Goal: Task Accomplishment & Management: Use online tool/utility

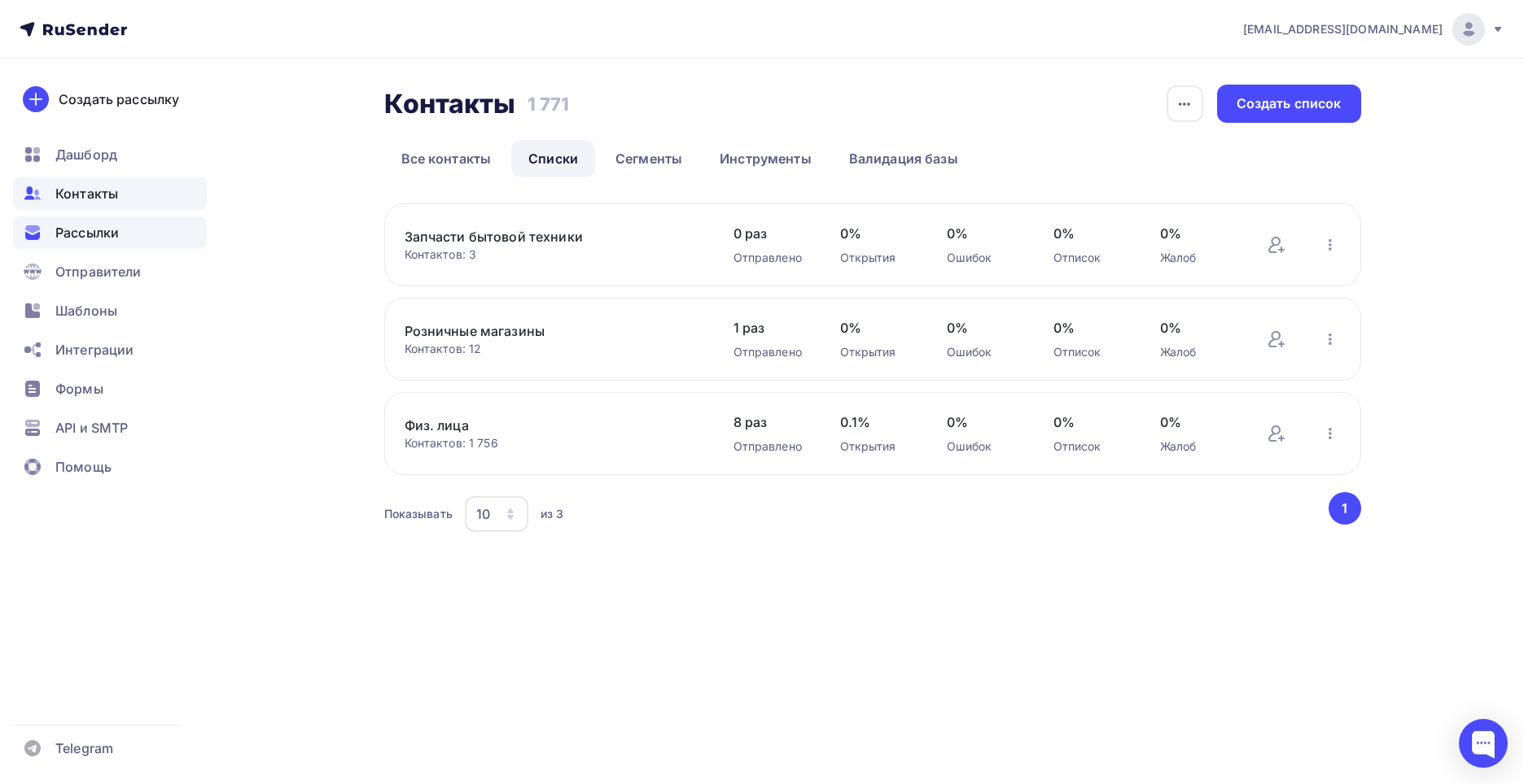
click at [103, 230] on span "Рассылки" at bounding box center [87, 233] width 64 height 20
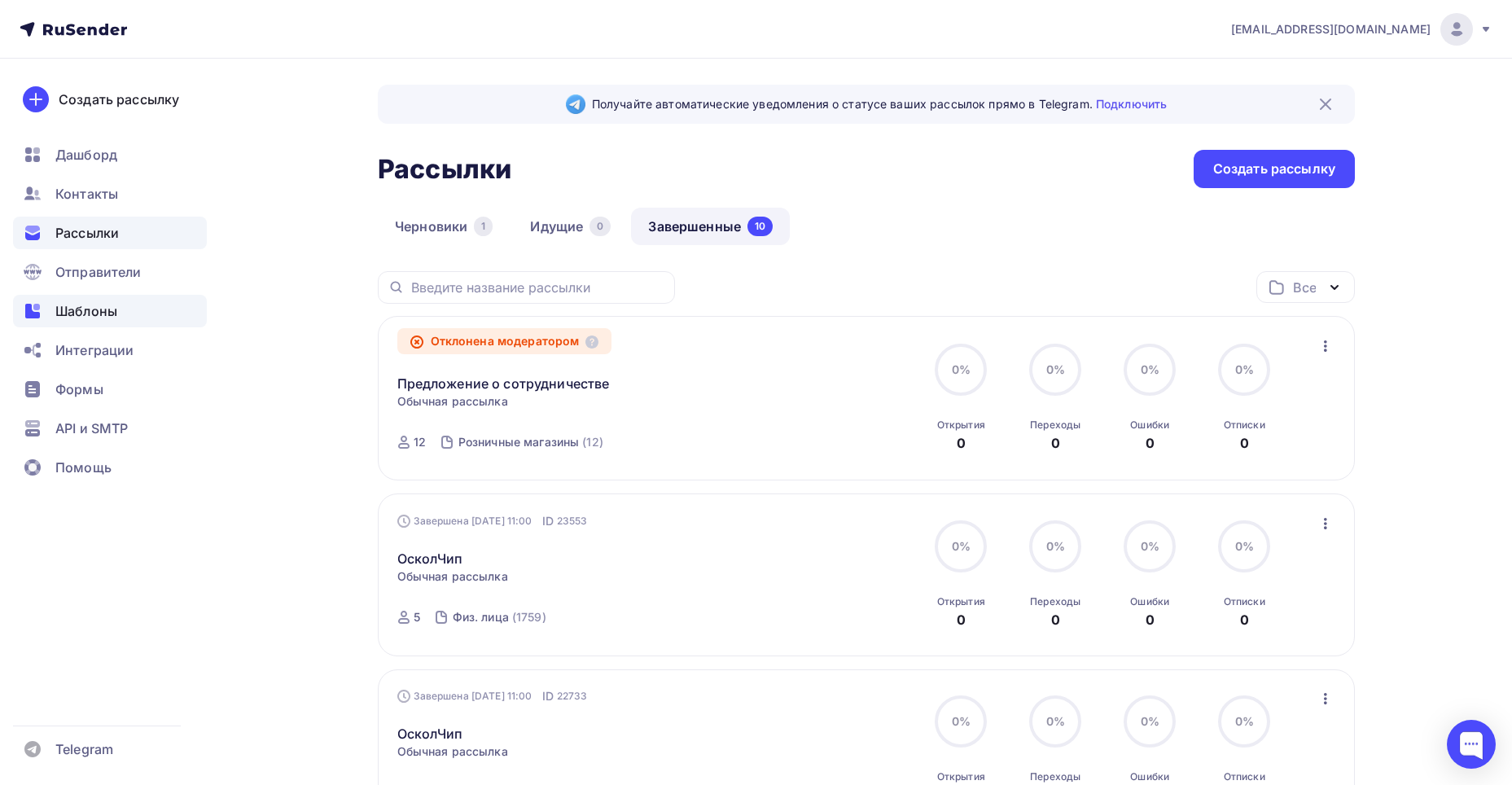
click at [95, 317] on span "Шаблоны" at bounding box center [86, 311] width 62 height 20
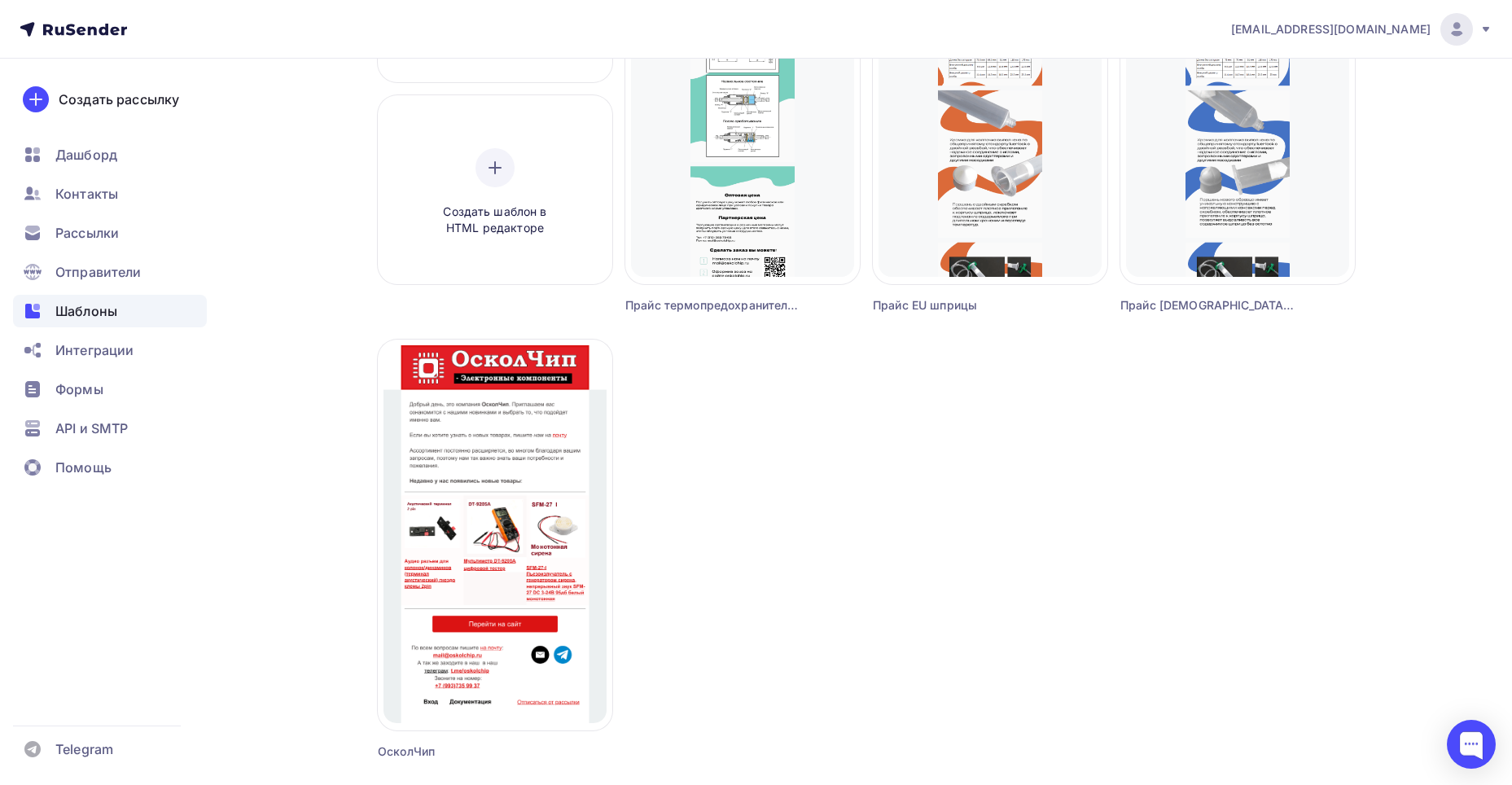
scroll to position [407, 0]
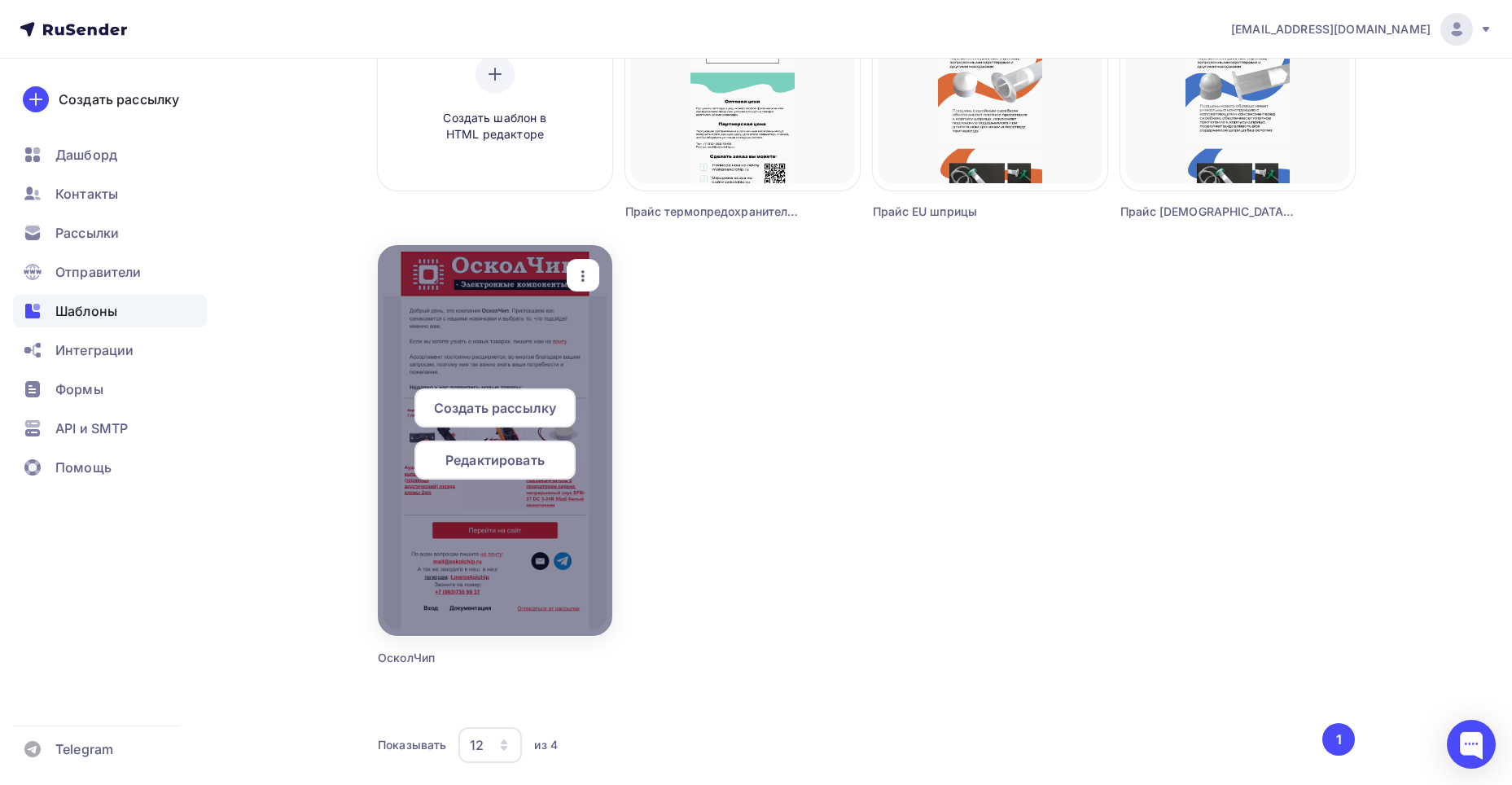
click at [543, 538] on div at bounding box center [495, 441] width 235 height 391
click at [575, 262] on div "button" at bounding box center [583, 275] width 33 height 32
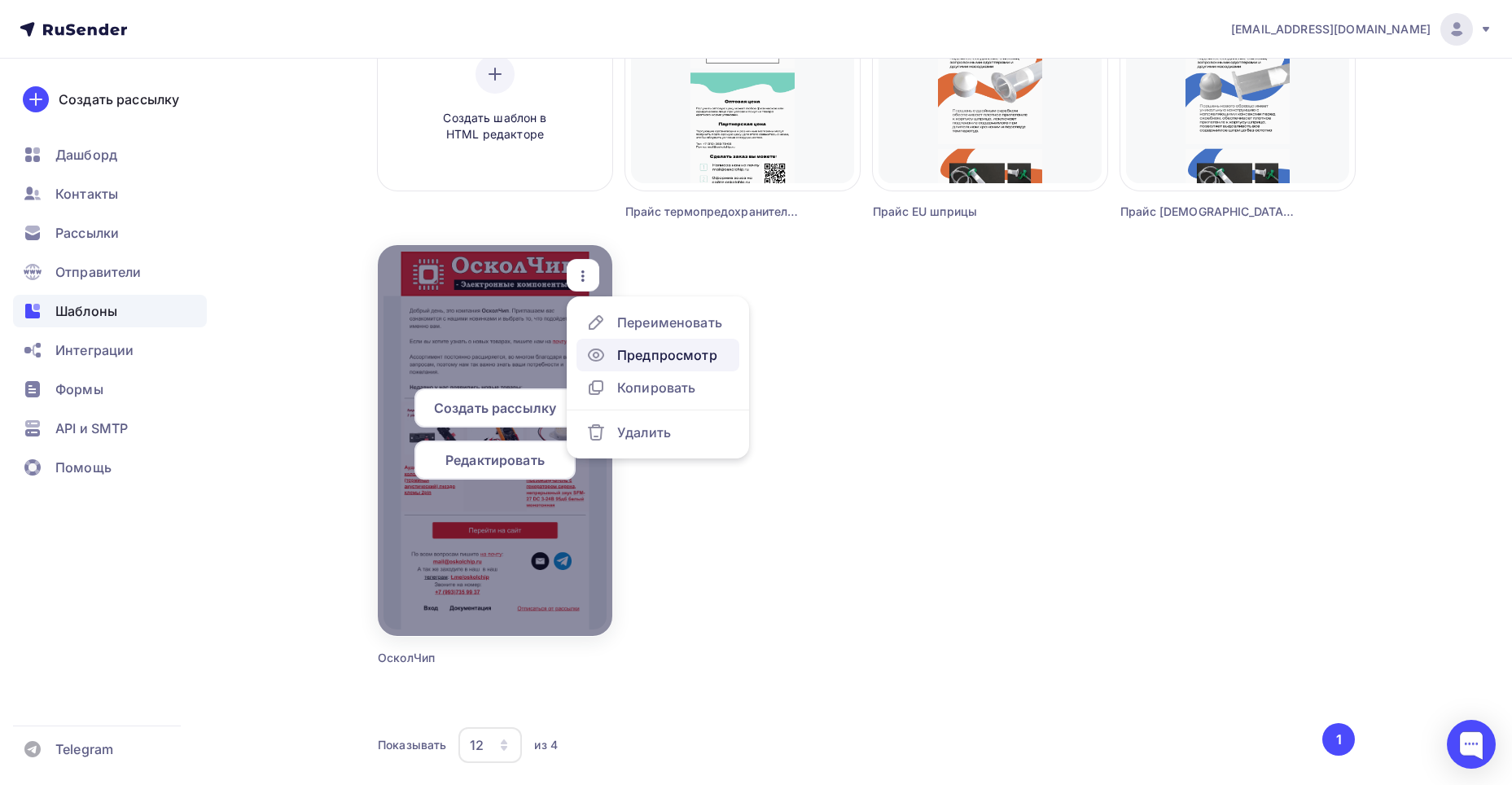
click at [638, 361] on div "Предпросмотр" at bounding box center [667, 355] width 100 height 20
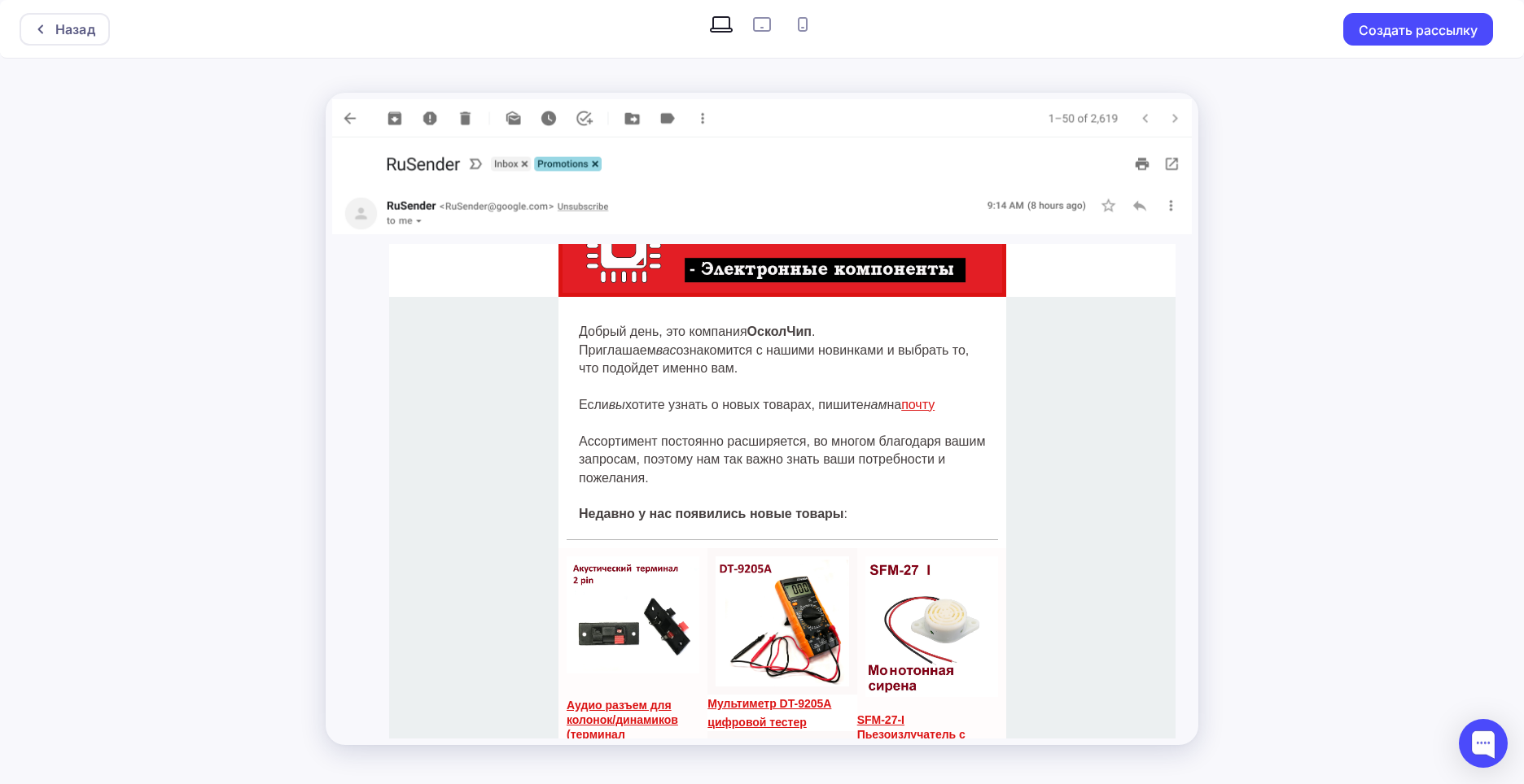
scroll to position [81, 0]
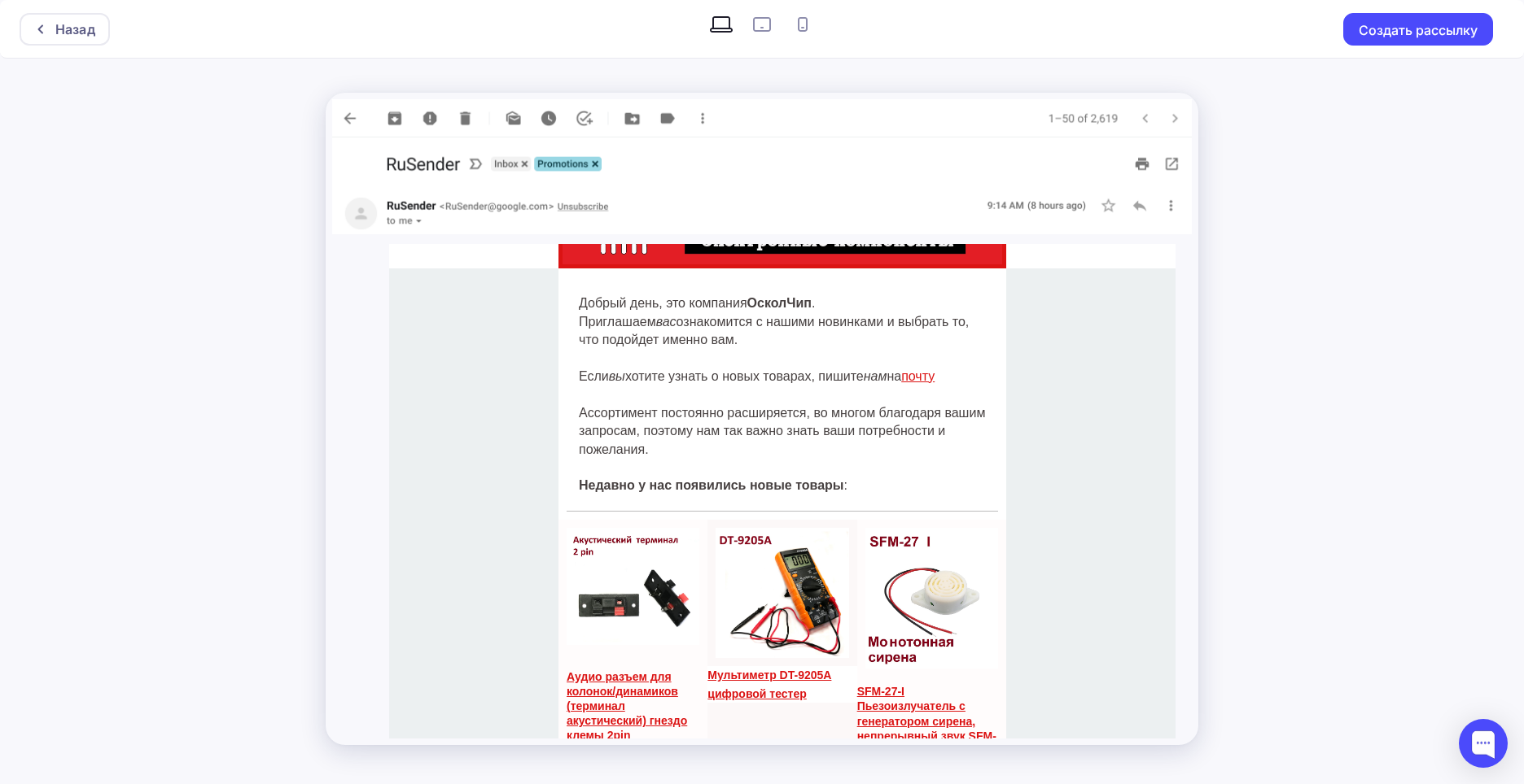
click at [1252, 620] on div "Назад Создать рассылку" at bounding box center [762, 392] width 1524 height 784
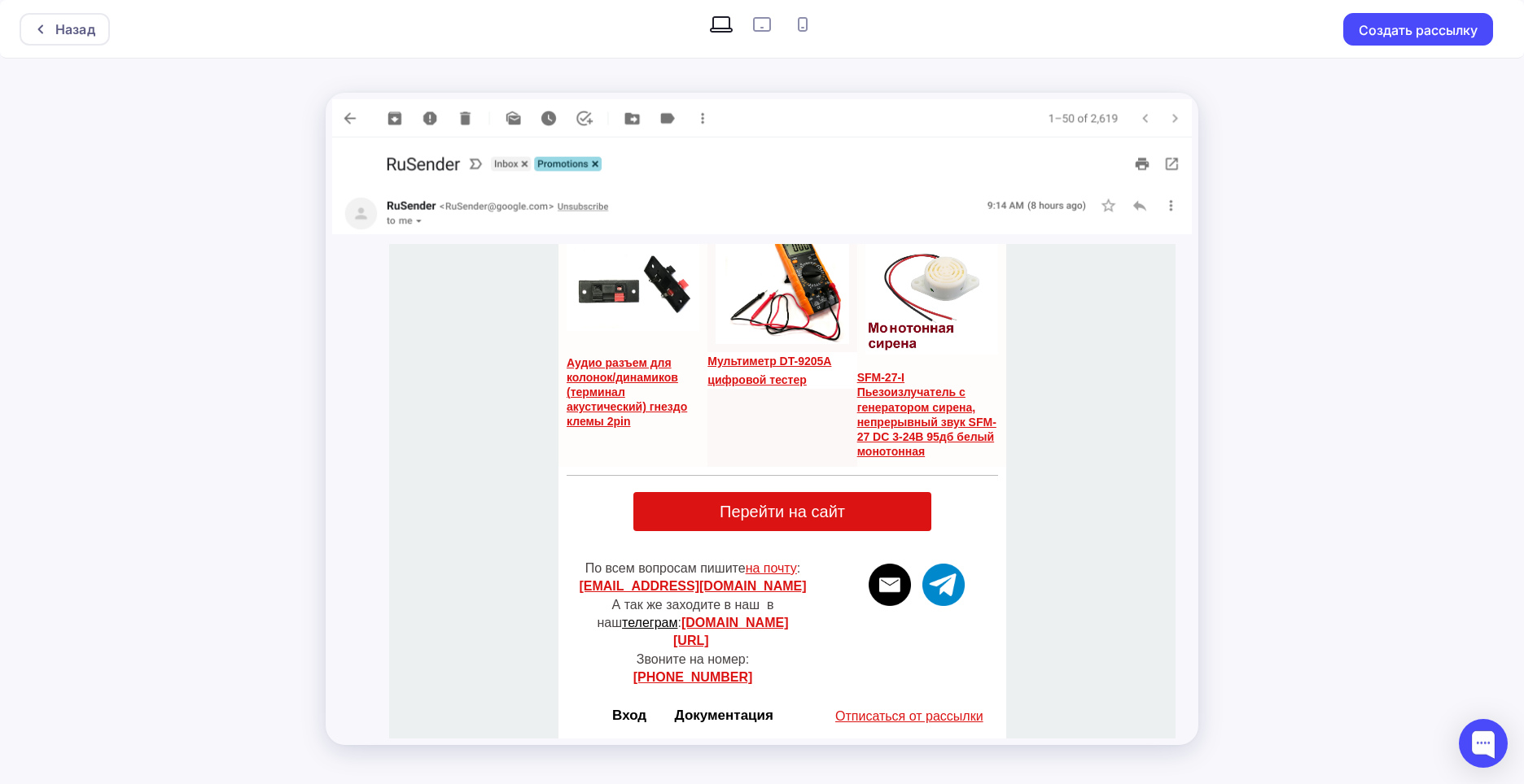
scroll to position [405, 0]
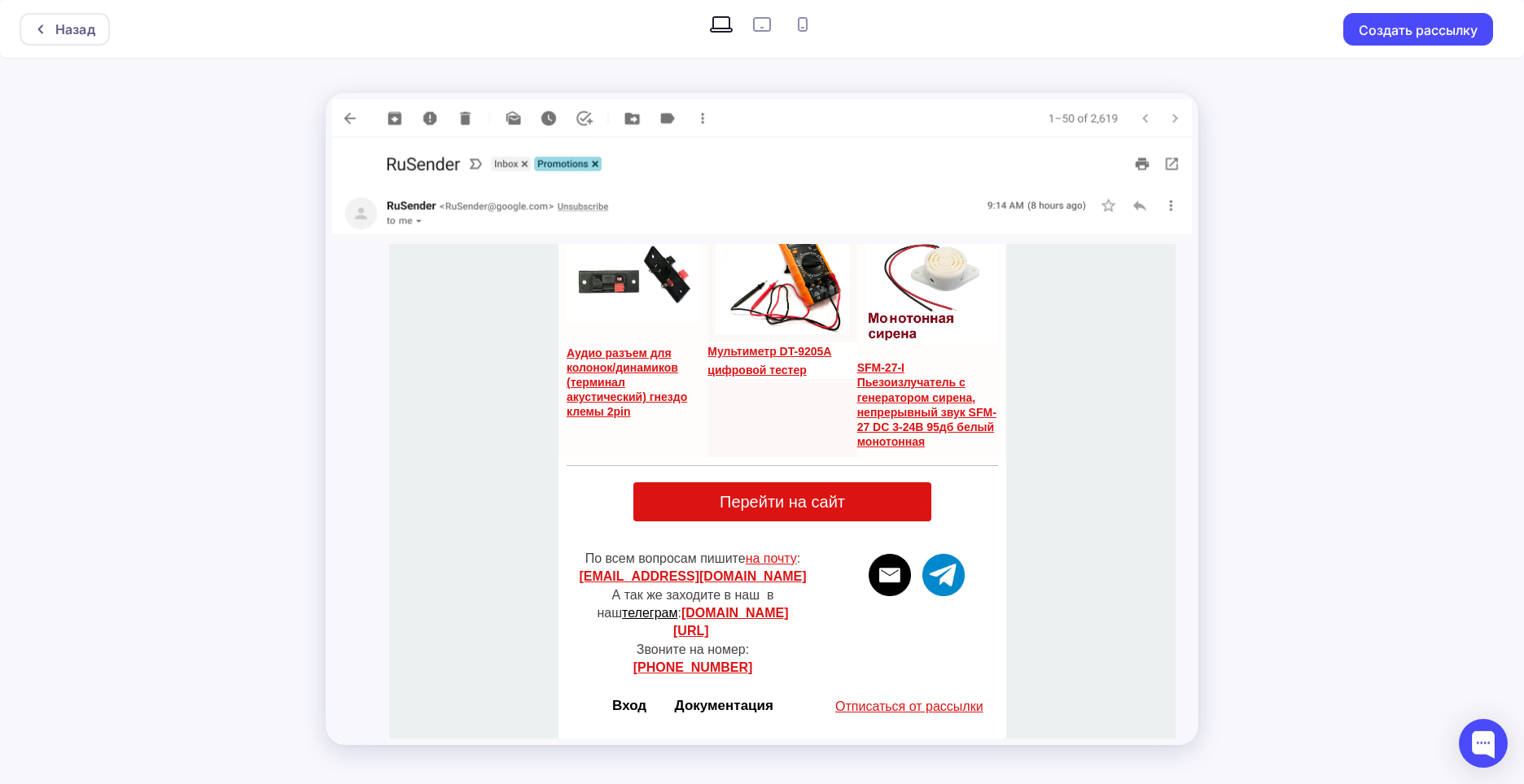
click at [885, 570] on img at bounding box center [890, 575] width 42 height 42
click at [930, 578] on img at bounding box center [943, 575] width 42 height 42
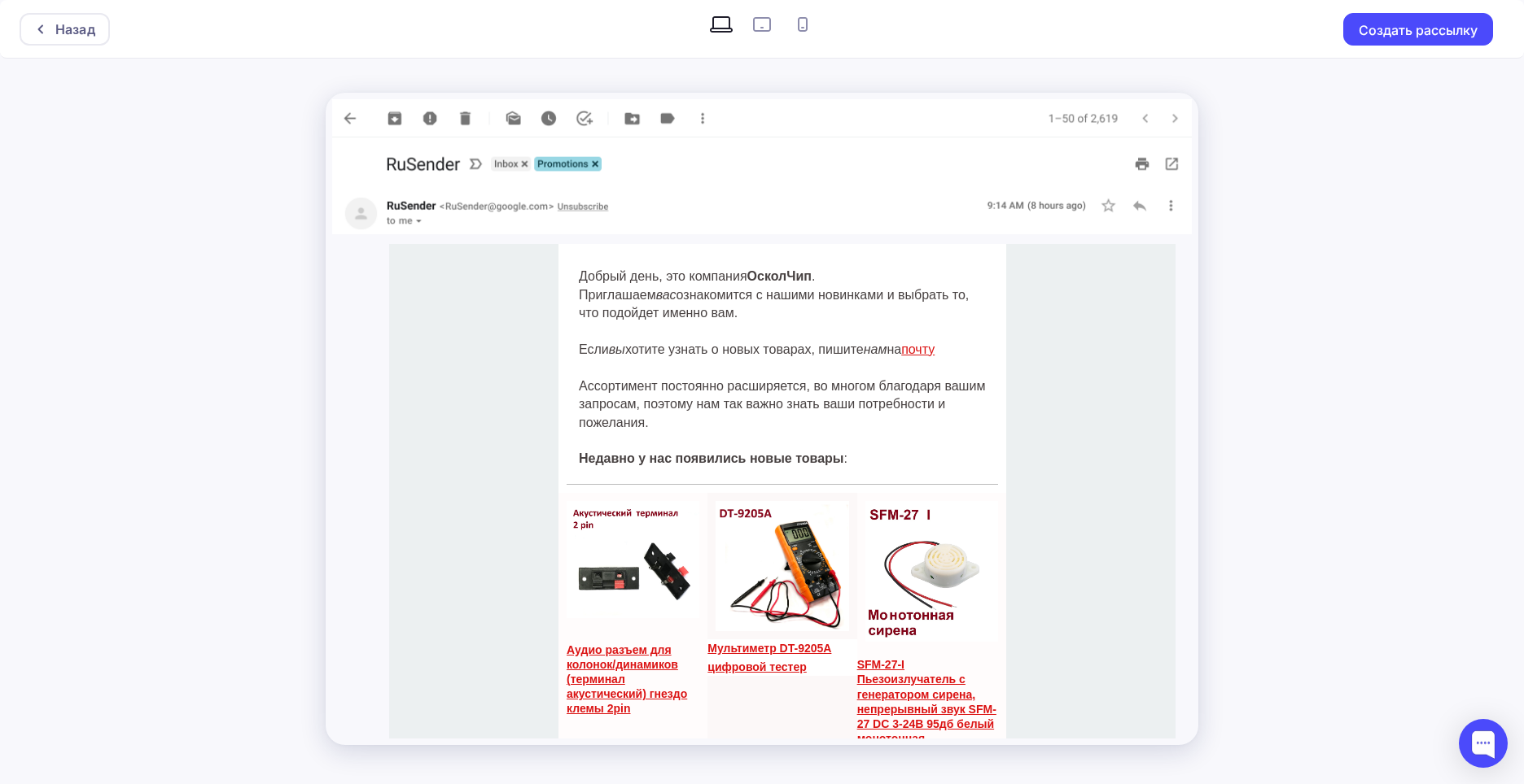
scroll to position [80, 0]
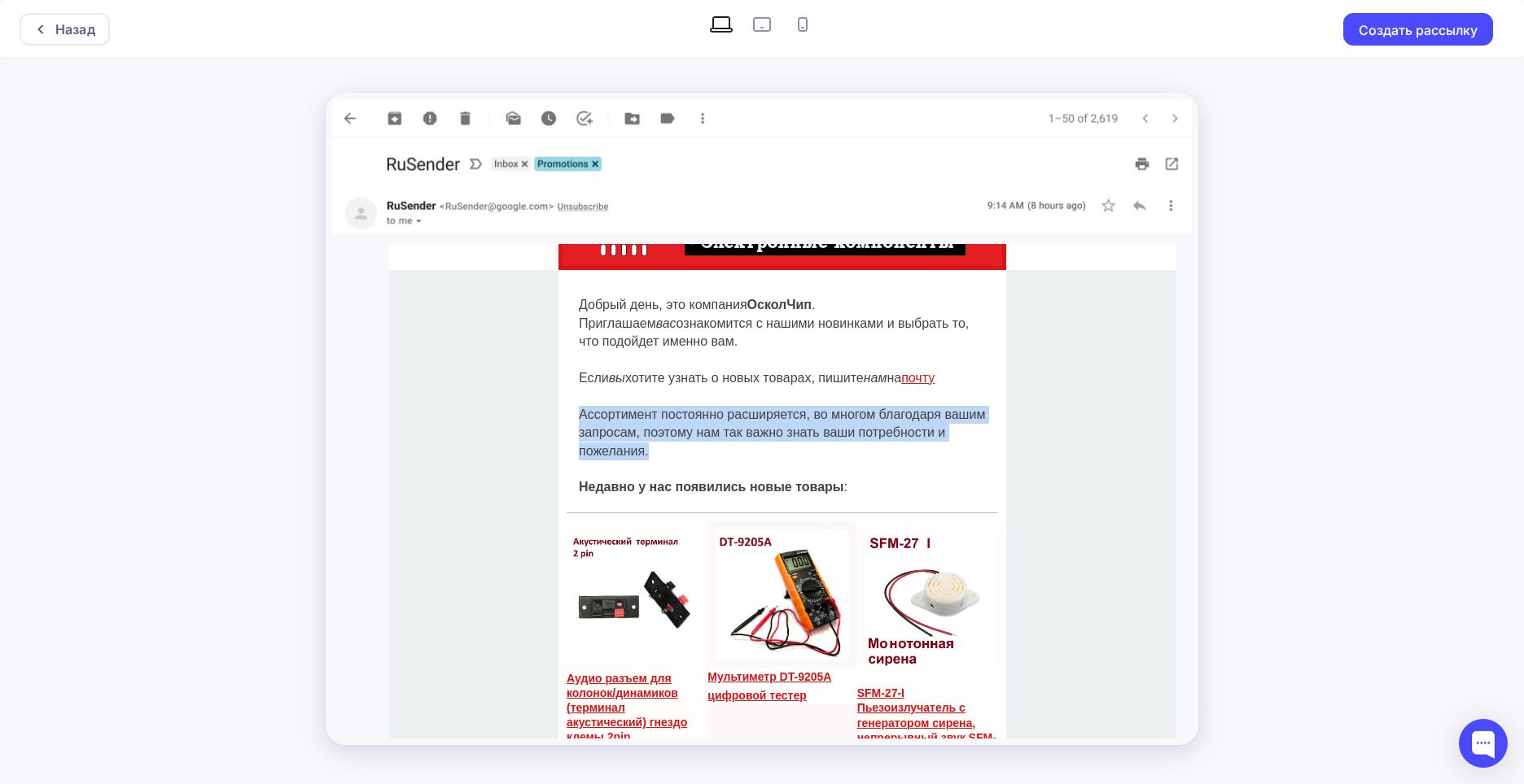
drag, startPoint x: 575, startPoint y: 412, endPoint x: 649, endPoint y: 444, distance: 80.6
click at [649, 444] on p "Ассортимент постоянно расширяется, во многом благодаря вашим запросам, поэтому …" at bounding box center [782, 433] width 407 height 55
copy p "Ассортимент постоянно расширяется, во многом благодаря вашим запросам, поэтому …"
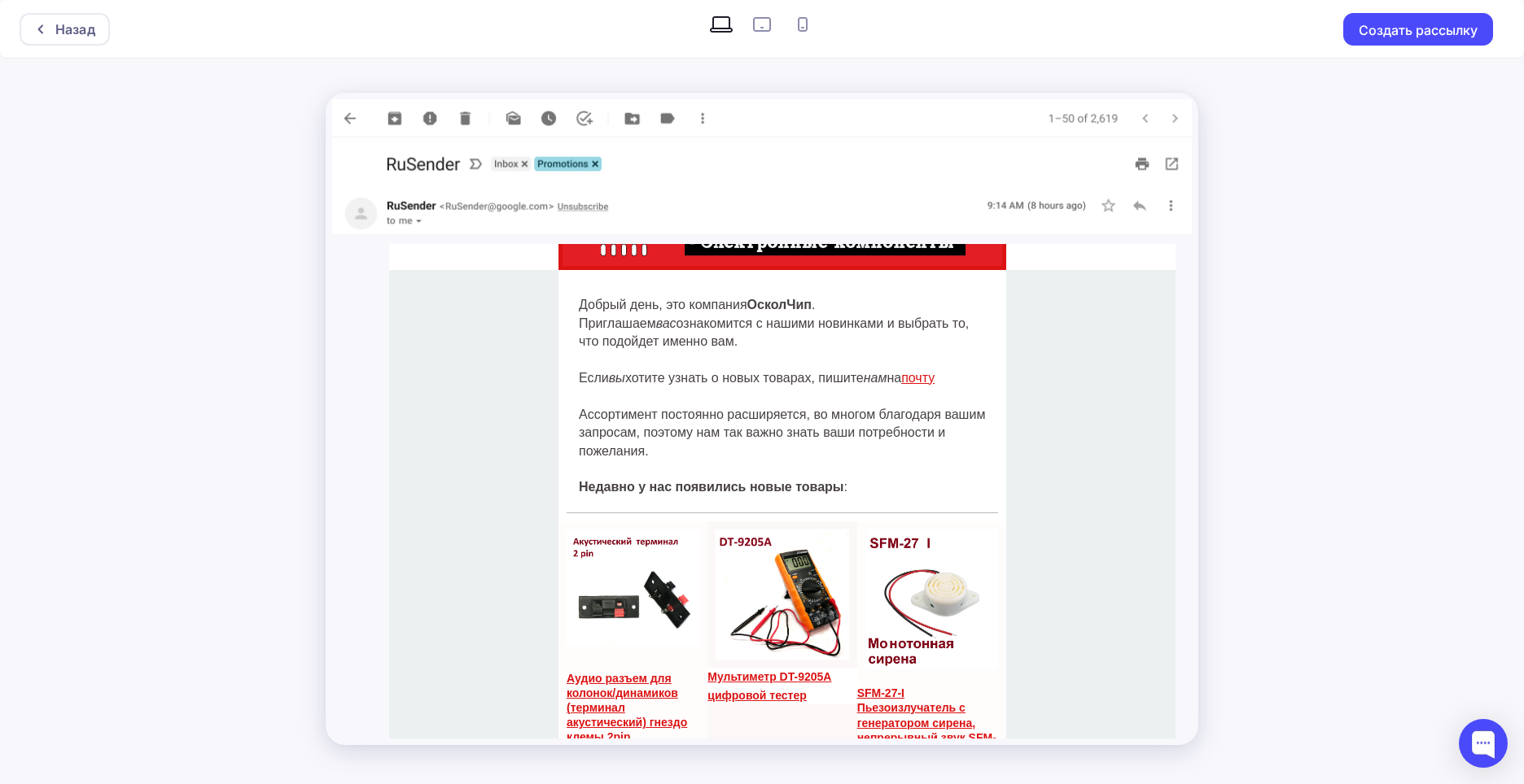
click at [818, 401] on p at bounding box center [782, 396] width 407 height 18
